Goal: Task Accomplishment & Management: Use online tool/utility

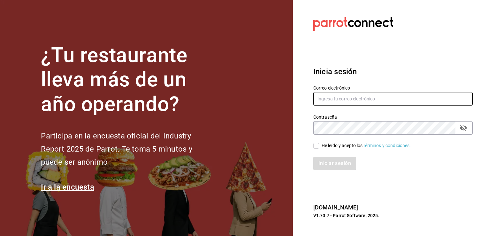
click at [330, 100] on input "text" at bounding box center [392, 98] width 159 height 13
type input "[EMAIL_ADDRESS][DOMAIN_NAME]"
drag, startPoint x: 462, startPoint y: 128, endPoint x: 462, endPoint y: 125, distance: 3.3
click at [462, 125] on icon "passwordField" at bounding box center [464, 128] width 8 height 8
click at [316, 146] on input "He leído y acepto los Términos y condiciones." at bounding box center [316, 146] width 6 height 6
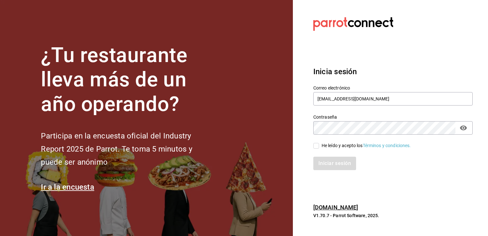
checkbox input "true"
click at [330, 158] on button "Iniciar sesión" at bounding box center [334, 163] width 43 height 13
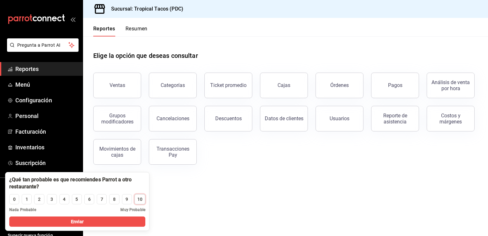
click at [140, 198] on div "10" at bounding box center [139, 199] width 5 height 7
click at [115, 224] on button "Enviar" at bounding box center [77, 221] width 136 height 10
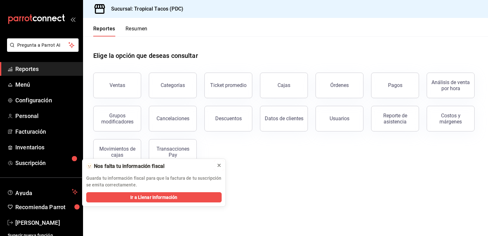
click at [218, 164] on icon at bounding box center [219, 165] width 3 height 3
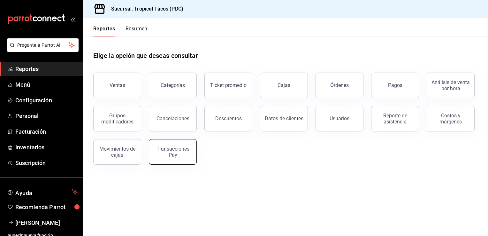
click at [162, 143] on button "Transacciones Pay" at bounding box center [173, 152] width 48 height 26
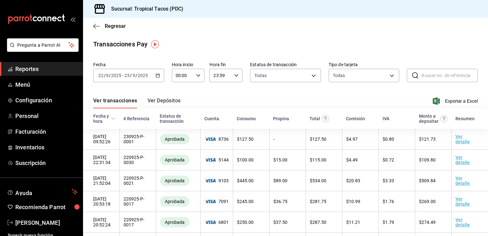
click at [167, 101] on button "Ver Depósitos" at bounding box center [164, 102] width 33 height 11
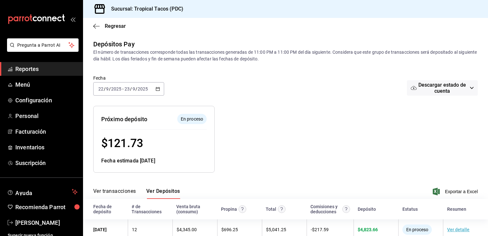
click at [157, 89] on icon "button" at bounding box center [158, 89] width 4 height 4
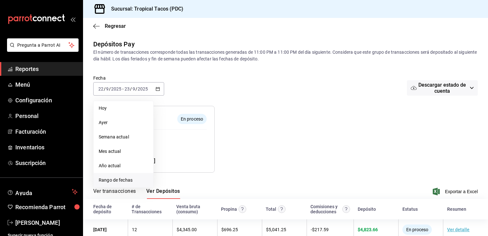
click at [111, 177] on span "Rango de fechas" at bounding box center [124, 180] width 50 height 7
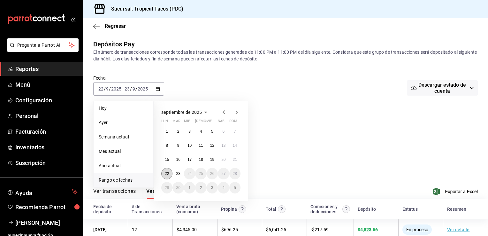
click at [166, 174] on abbr "22" at bounding box center [167, 173] width 4 height 4
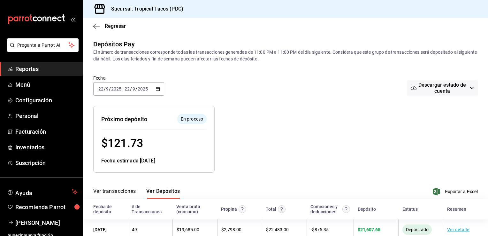
scroll to position [14, 0]
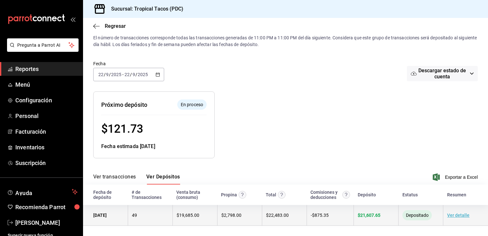
click at [459, 214] on link "Ver detalle" at bounding box center [458, 214] width 22 height 5
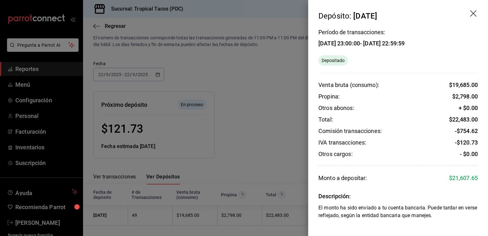
click at [471, 16] on icon "drag" at bounding box center [474, 14] width 8 height 8
